Goal: Check status: Check status

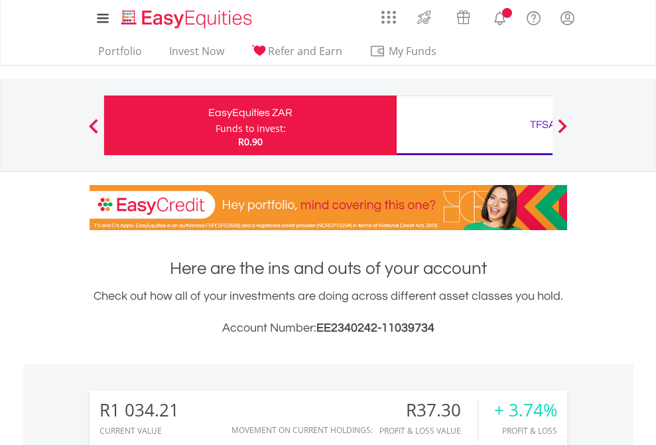
scroll to position [127, 208]
click at [215, 125] on div "Funds to invest:" at bounding box center [250, 128] width 70 height 13
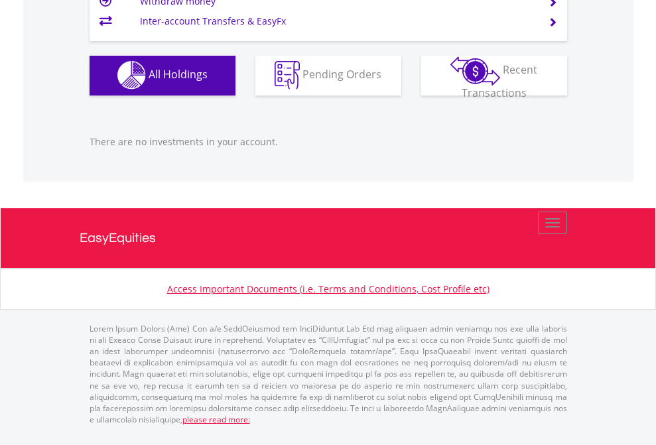
scroll to position [127, 208]
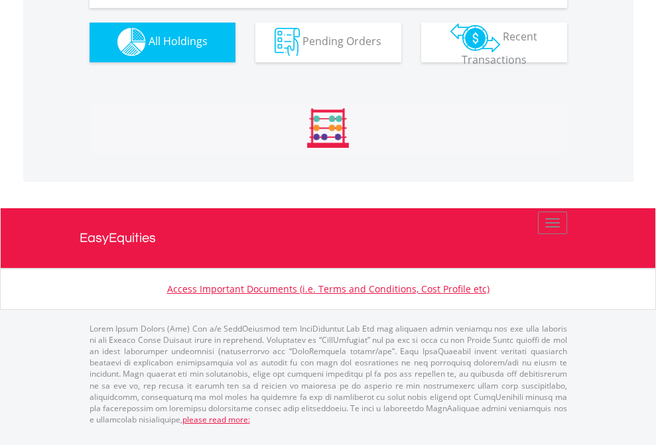
scroll to position [1313, 0]
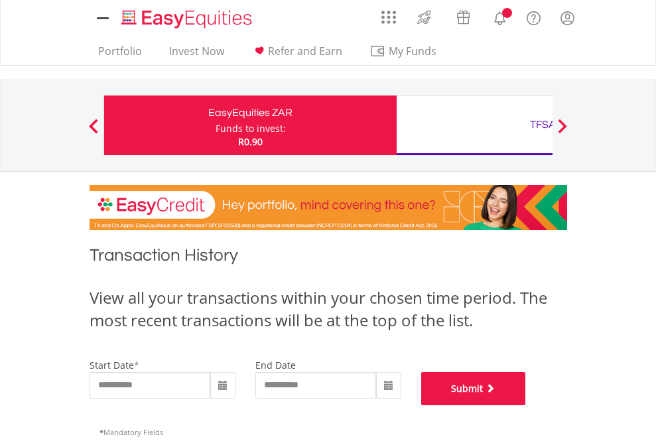
click at [526, 405] on button "Submit" at bounding box center [473, 388] width 105 height 33
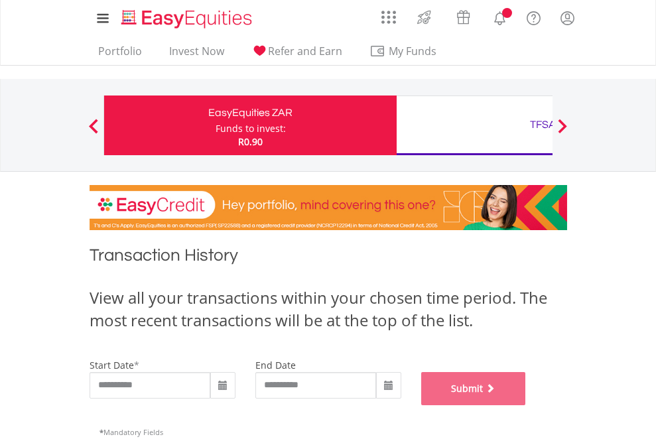
scroll to position [538, 0]
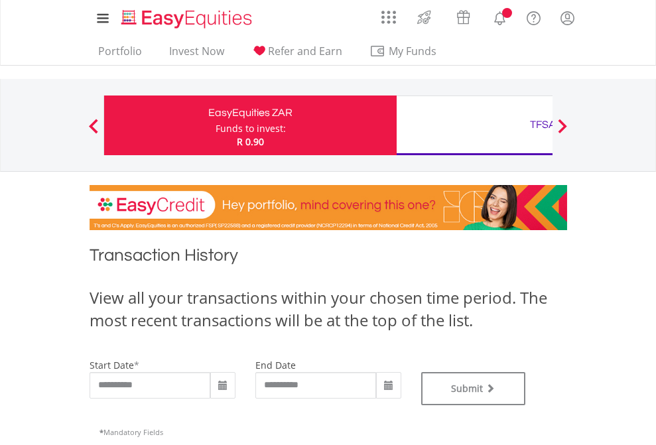
click at [474, 125] on div "TFSA" at bounding box center [542, 124] width 276 height 19
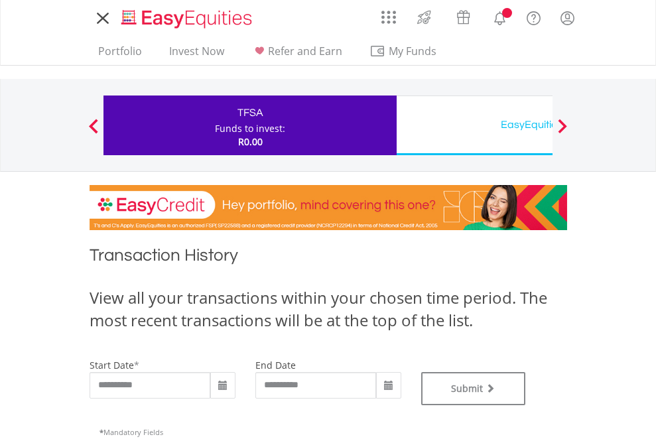
type input "**********"
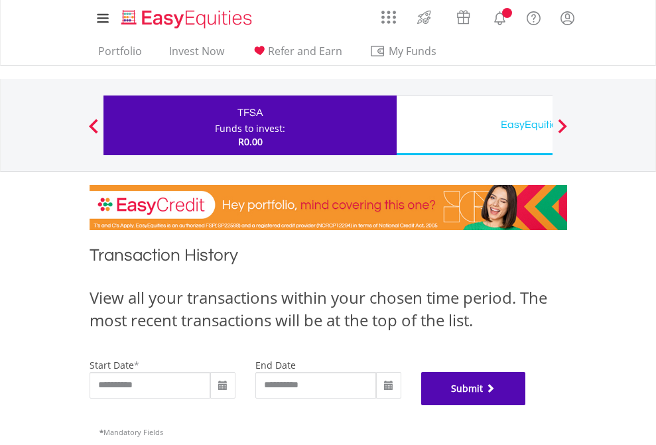
click at [526, 405] on button "Submit" at bounding box center [473, 388] width 105 height 33
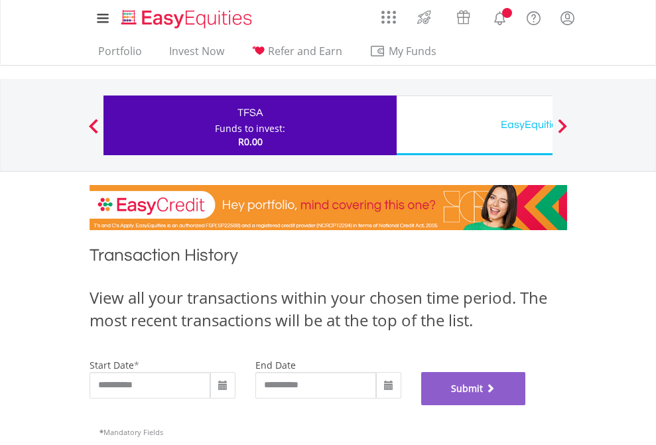
scroll to position [538, 0]
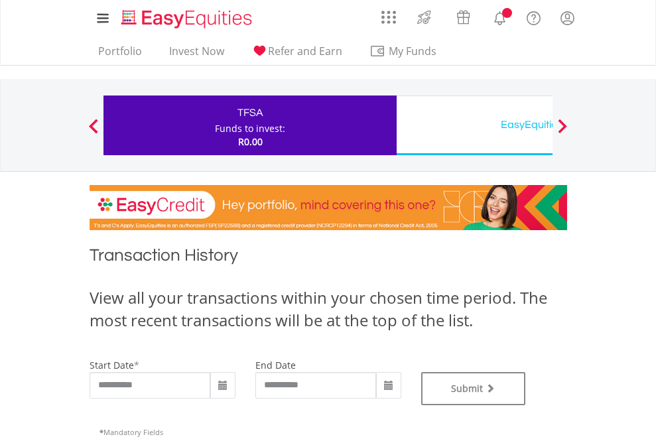
click at [474, 125] on div "EasyEquities USD" at bounding box center [542, 124] width 276 height 19
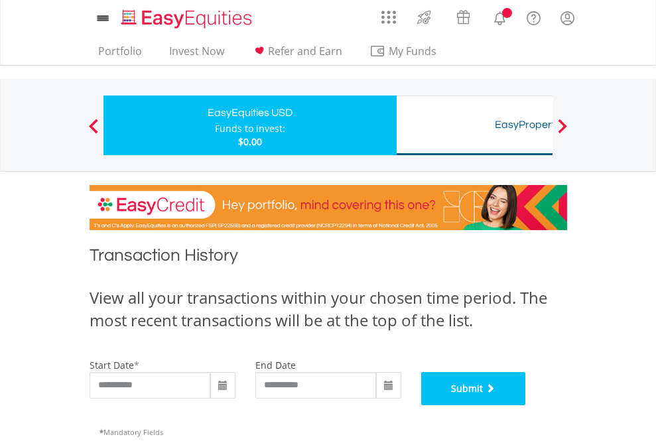
click at [526, 405] on button "Submit" at bounding box center [473, 388] width 105 height 33
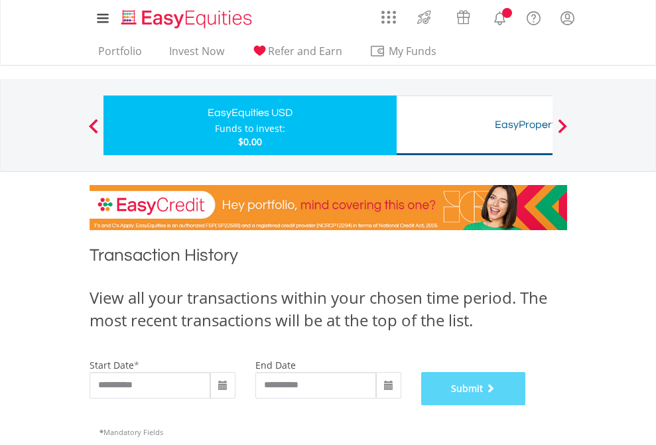
scroll to position [538, 0]
